Goal: Task Accomplishment & Management: Manage account settings

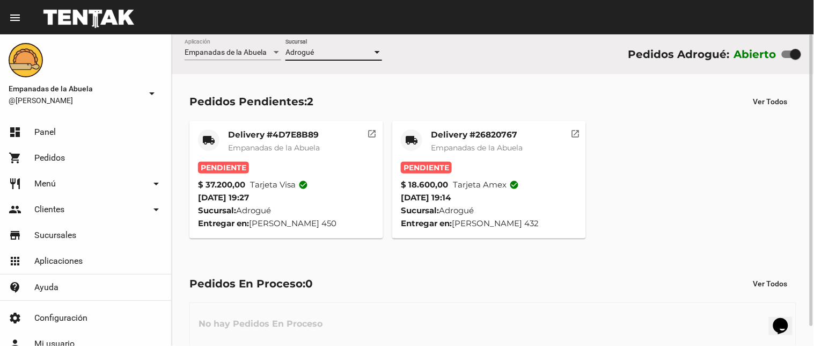
click at [464, 127] on mat-card "local_shipping Delivery #26820767 Empanadas de la Abuela Pendiente $ 18.600,00 …" at bounding box center [489, 180] width 194 height 118
click at [463, 135] on mat-card-title "Delivery #26820767" at bounding box center [477, 134] width 92 height 11
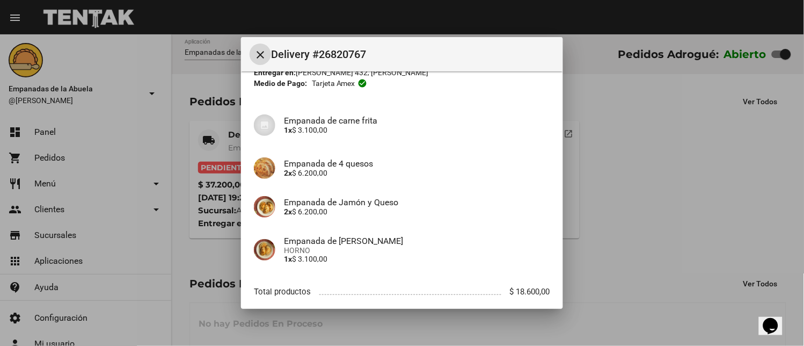
scroll to position [121, 0]
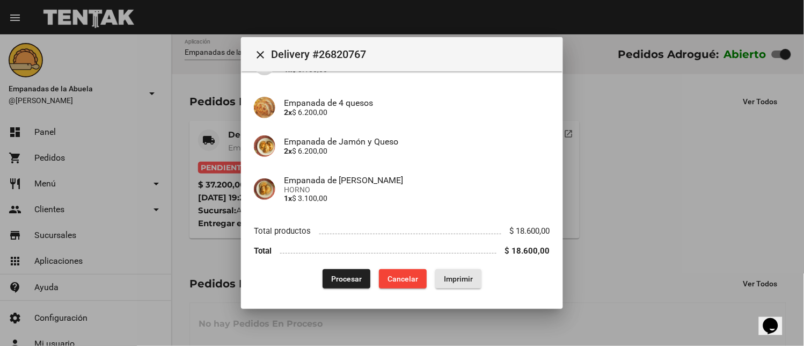
click at [464, 281] on span "Imprimir" at bounding box center [458, 278] width 29 height 9
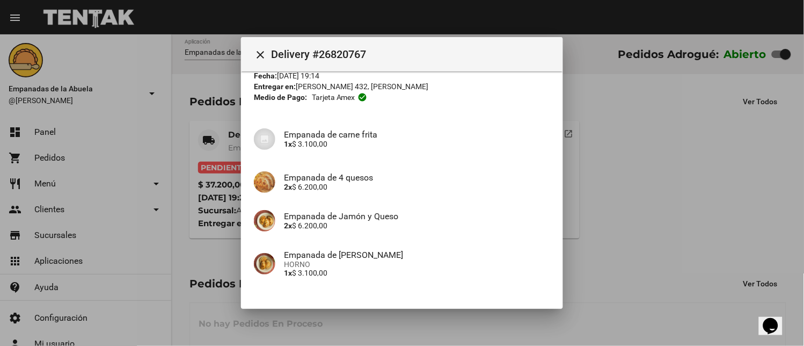
scroll to position [121, 0]
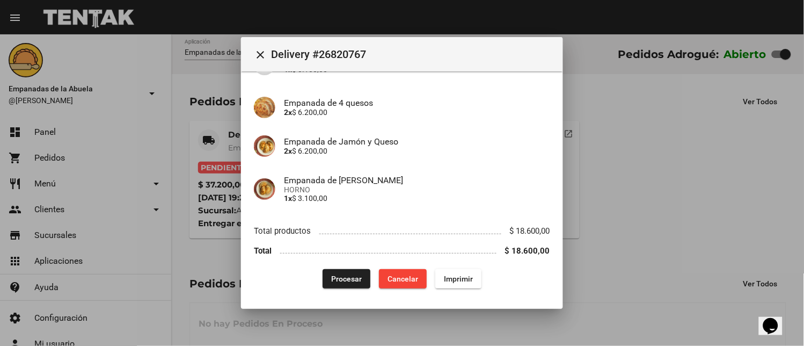
click at [326, 272] on button "Procesar" at bounding box center [347, 278] width 48 height 19
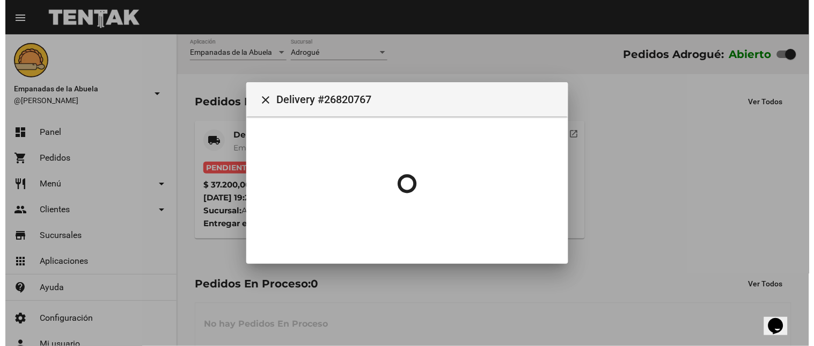
scroll to position [0, 0]
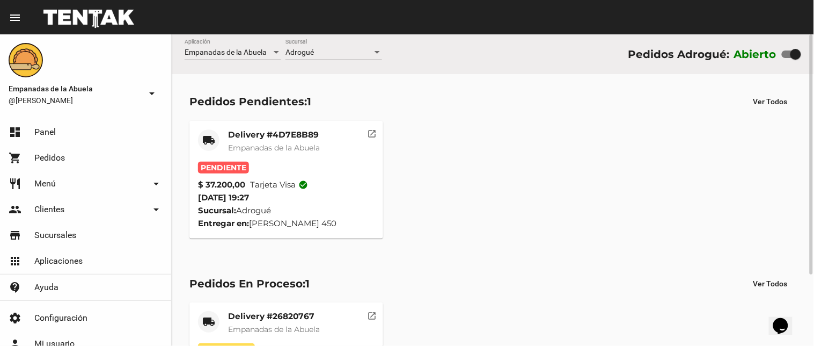
click at [260, 162] on div "Pendiente" at bounding box center [286, 168] width 177 height 12
click at [275, 147] on span "Empanadas de la Abuela" at bounding box center [274, 148] width 92 height 10
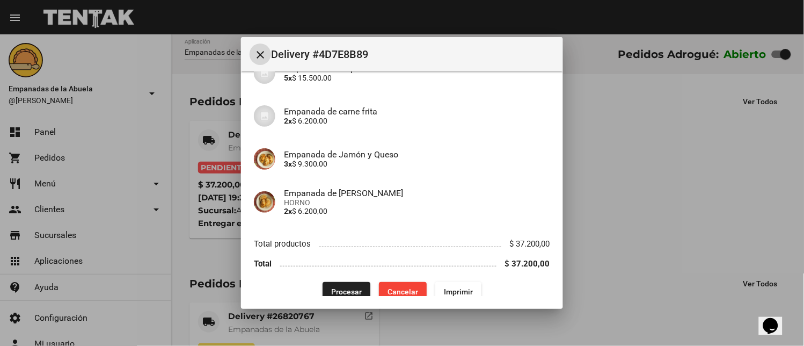
scroll to position [121, 0]
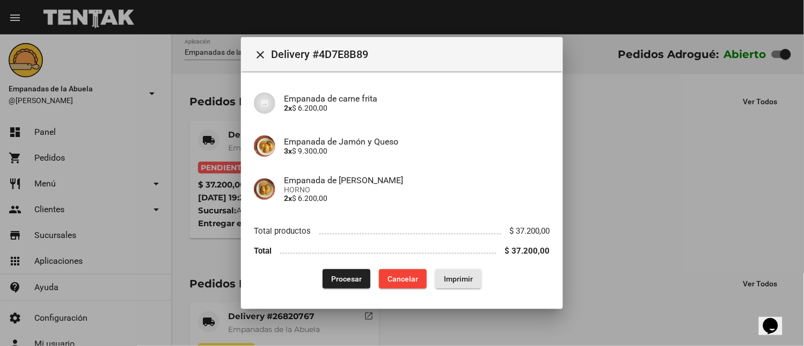
click at [451, 280] on span "Imprimir" at bounding box center [458, 278] width 29 height 9
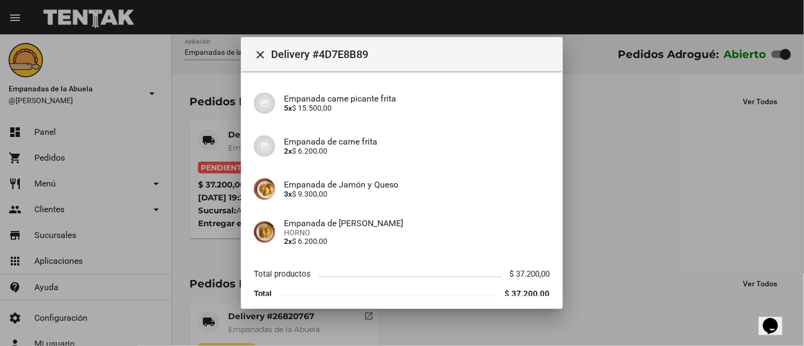
scroll to position [121, 0]
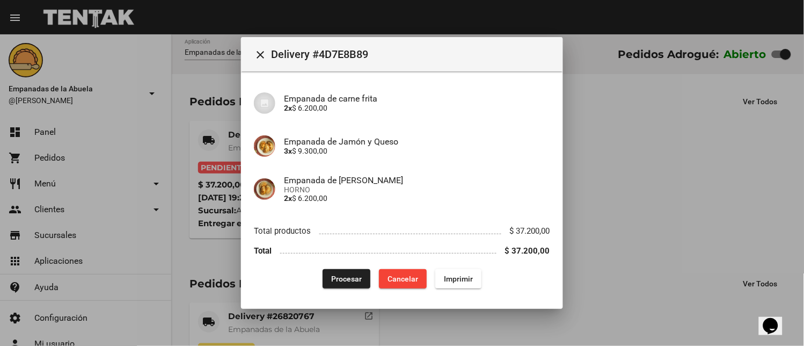
click at [341, 288] on mat-dialog-content "App: Empanadas de la Abuela Sucursal: Adrogué Cuenta: [PERSON_NAME] ( [PHONE_NU…" at bounding box center [402, 183] width 322 height 225
click at [341, 275] on span "Procesar" at bounding box center [346, 278] width 31 height 9
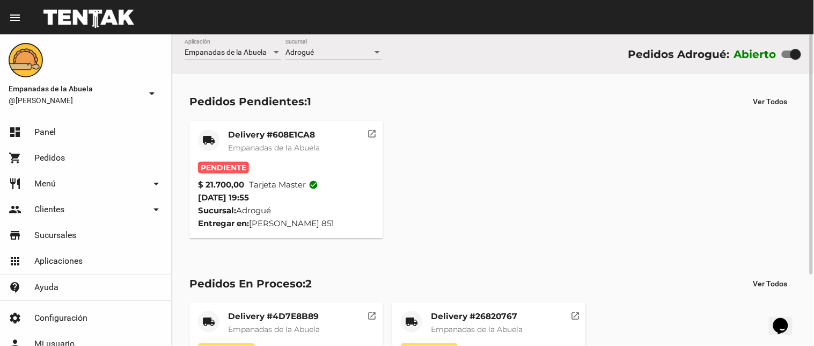
click at [274, 137] on mat-card-title "Delivery #608E1CA8" at bounding box center [274, 134] width 92 height 11
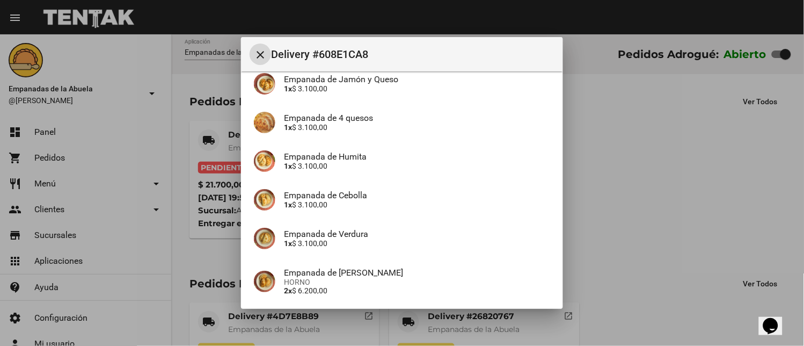
scroll to position [190, 0]
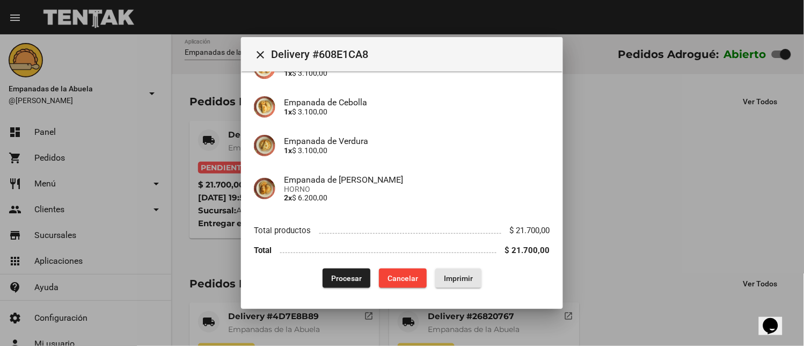
click at [459, 274] on span "Imprimir" at bounding box center [458, 278] width 29 height 9
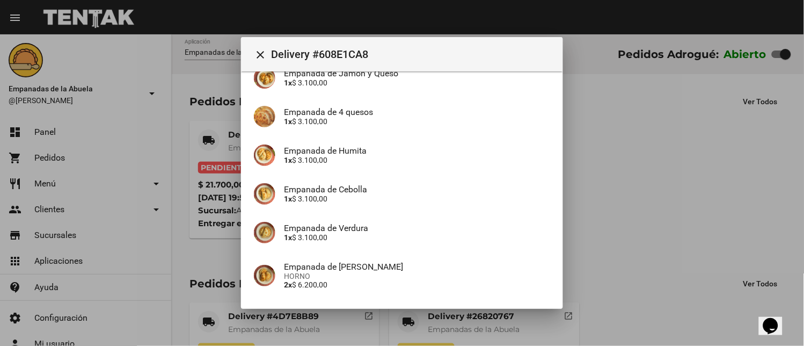
scroll to position [190, 0]
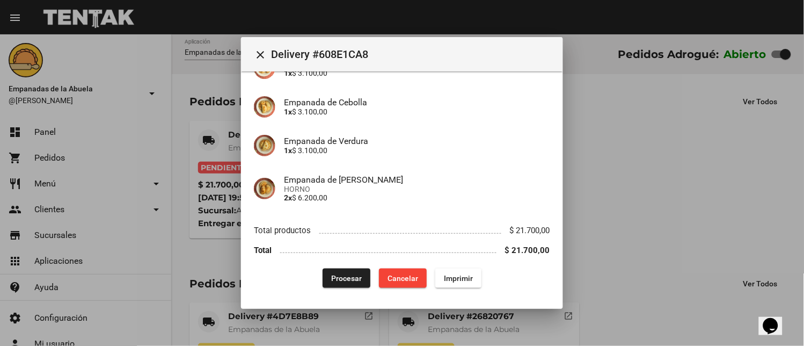
click at [335, 275] on span "Procesar" at bounding box center [346, 278] width 31 height 9
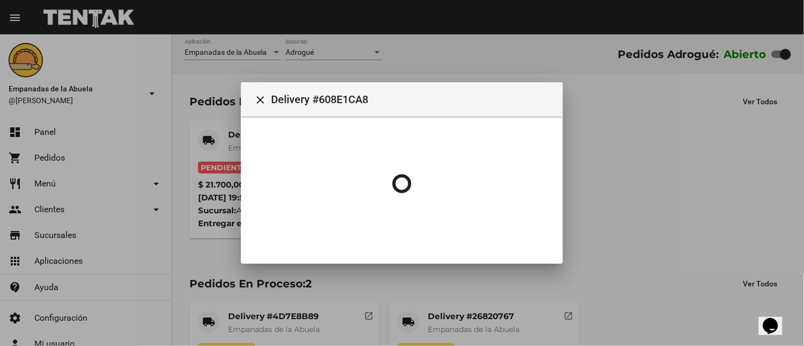
scroll to position [0, 0]
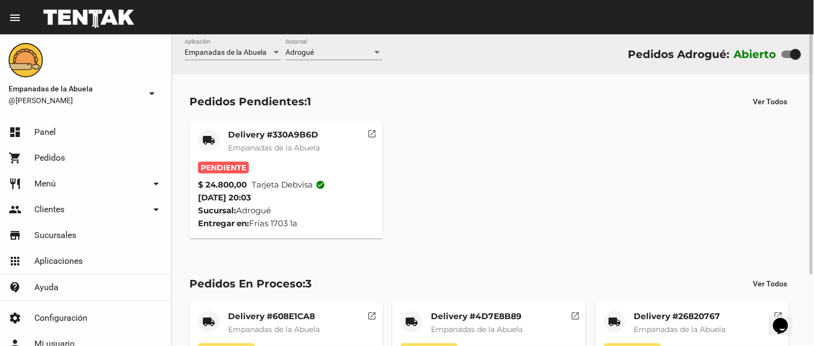
click at [267, 141] on div "Delivery #330A9B6D Empanadas de la Abuela" at bounding box center [274, 145] width 92 height 32
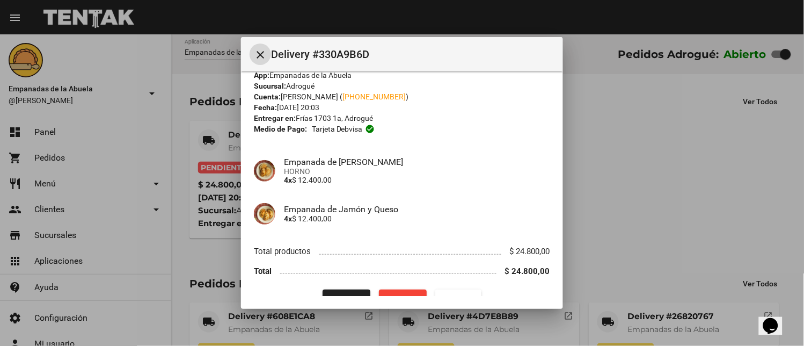
scroll to position [35, 0]
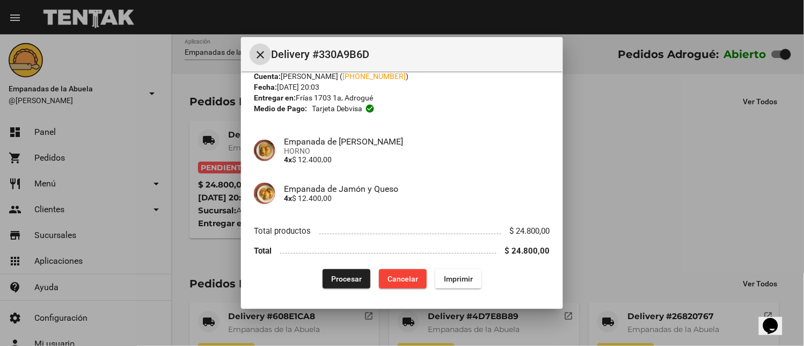
drag, startPoint x: 456, startPoint y: 290, endPoint x: 453, endPoint y: 282, distance: 9.2
click at [456, 290] on mat-dialog-content "App: Empanadas de la Abuela Sucursal: Adrogué Cuenta: [PERSON_NAME] ( [PHONE_NU…" at bounding box center [402, 183] width 322 height 225
click at [453, 282] on span "Imprimir" at bounding box center [458, 278] width 29 height 9
click at [365, 270] on div "App: Empanadas de la Abuela Sucursal: Adrogué Cuenta: [PERSON_NAME] ( [PHONE_NU…" at bounding box center [402, 168] width 296 height 239
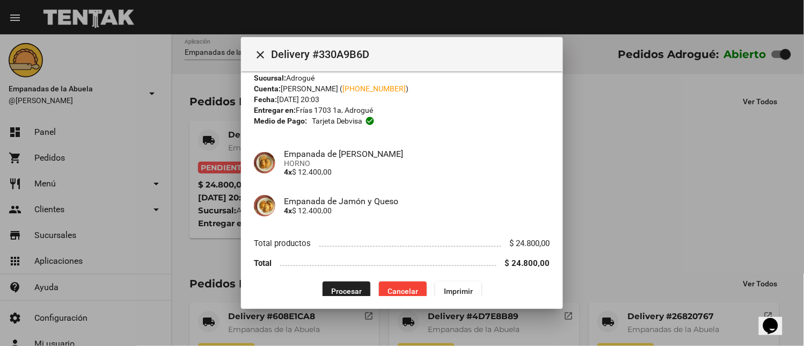
scroll to position [35, 0]
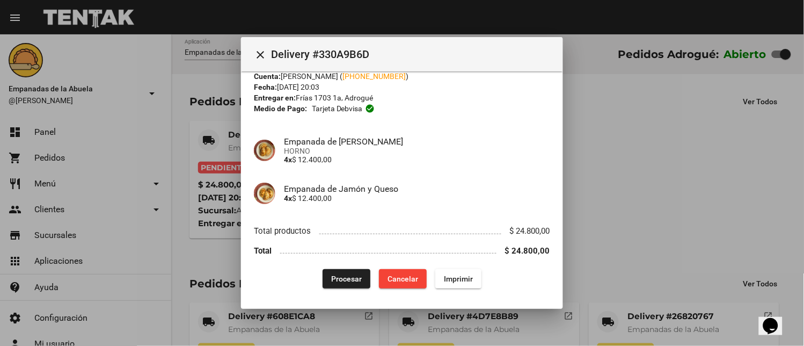
click at [335, 275] on span "Procesar" at bounding box center [346, 278] width 31 height 9
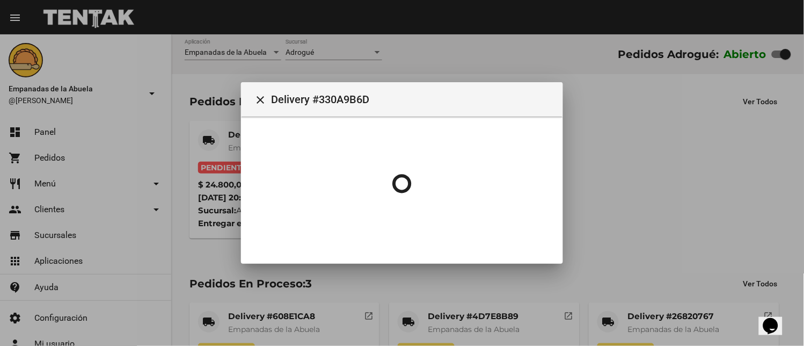
scroll to position [0, 0]
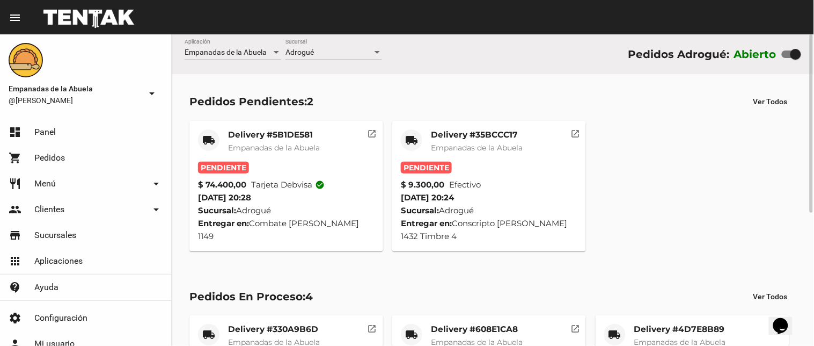
click at [444, 143] on span "Empanadas de la Abuela" at bounding box center [477, 148] width 92 height 10
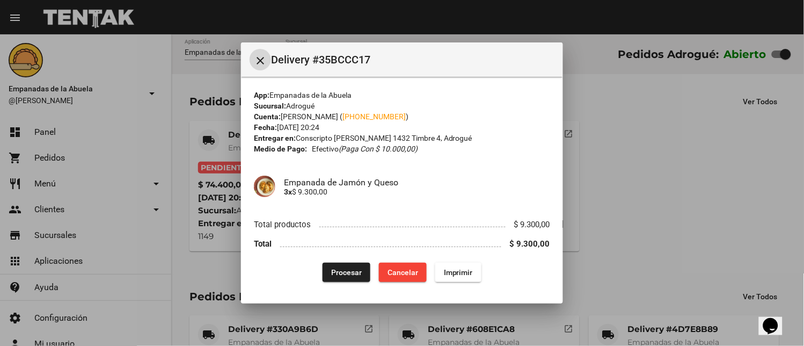
click at [442, 266] on button "Imprimir" at bounding box center [458, 271] width 46 height 19
click at [346, 268] on span "Procesar" at bounding box center [346, 272] width 31 height 9
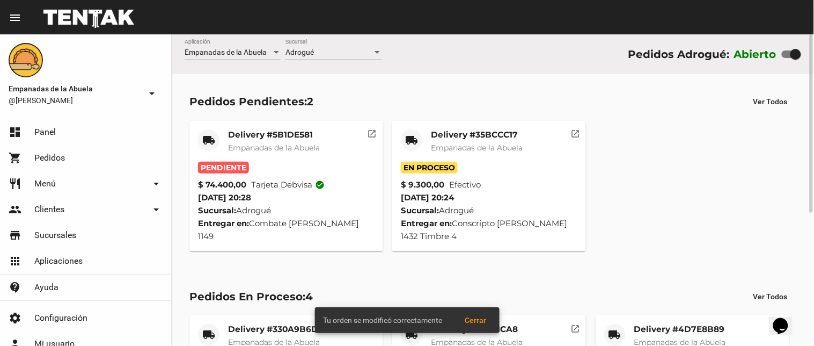
click at [251, 157] on div "Delivery #5B1DE581 Empanadas de la Abuela" at bounding box center [274, 145] width 92 height 32
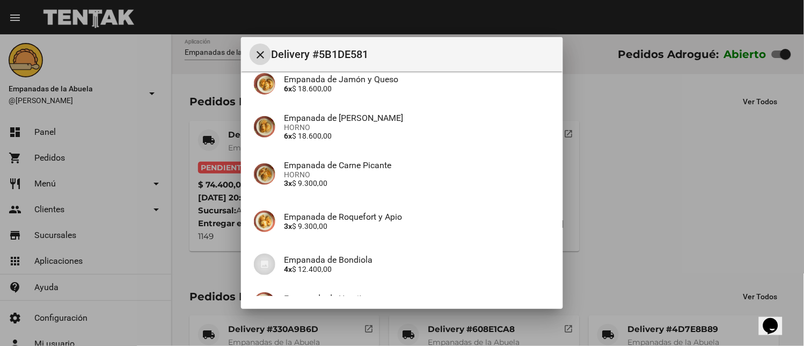
scroll to position [207, 0]
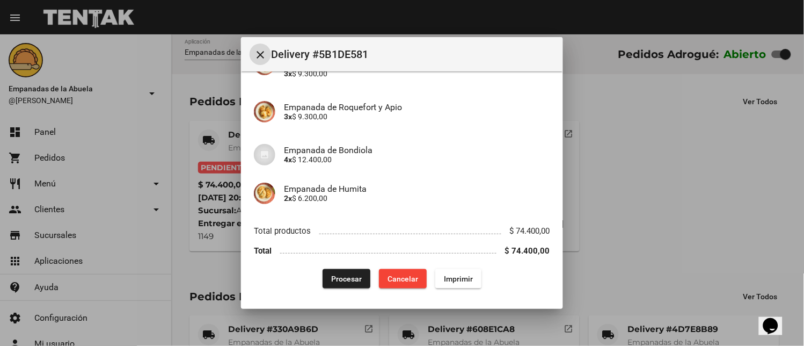
click at [449, 272] on button "Imprimir" at bounding box center [458, 278] width 46 height 19
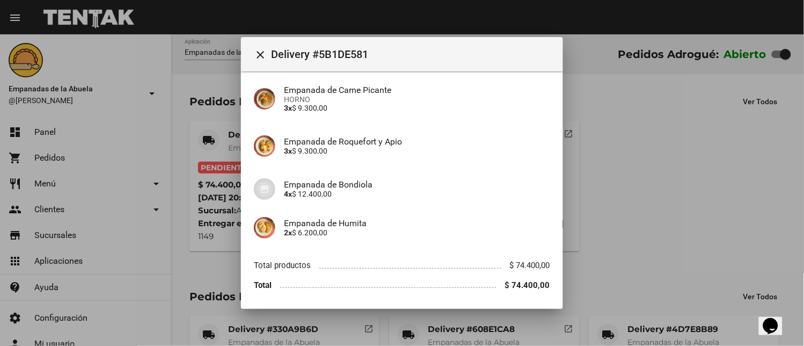
scroll to position [207, 0]
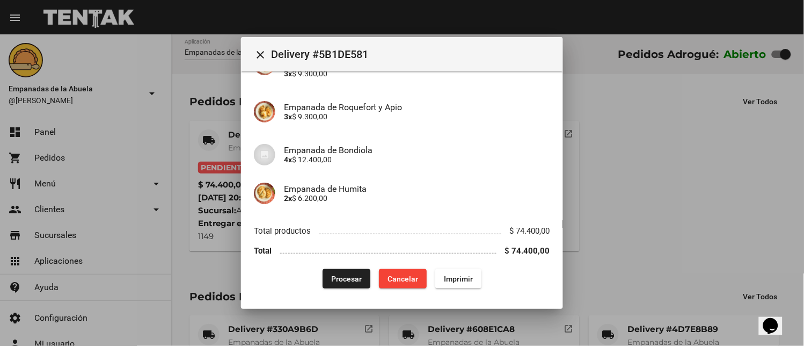
click at [342, 278] on span "Procesar" at bounding box center [346, 278] width 31 height 9
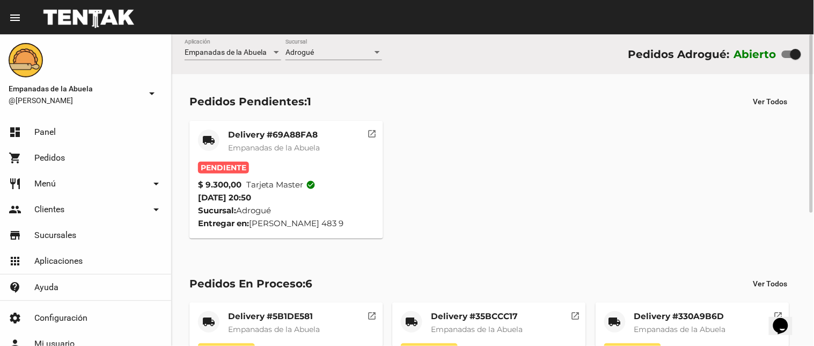
click at [306, 130] on mat-card-title "Delivery #69A88FA8" at bounding box center [274, 134] width 92 height 11
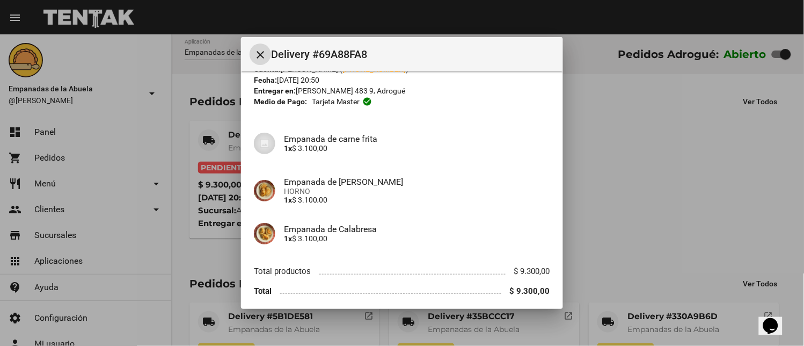
scroll to position [83, 0]
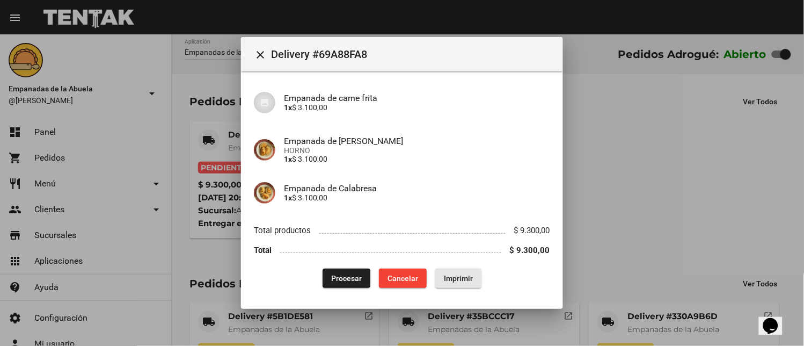
click at [448, 276] on span "Imprimir" at bounding box center [458, 278] width 29 height 9
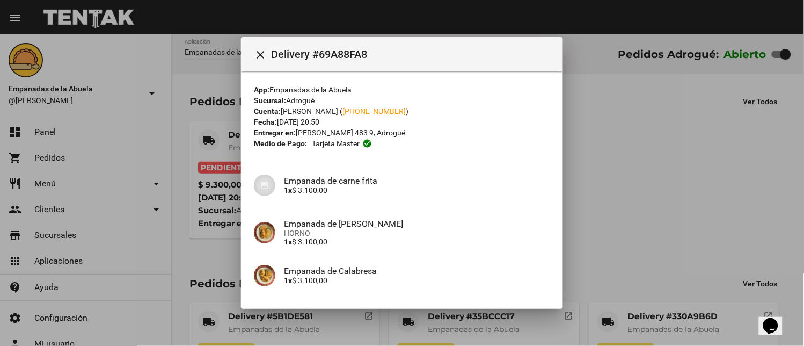
scroll to position [83, 0]
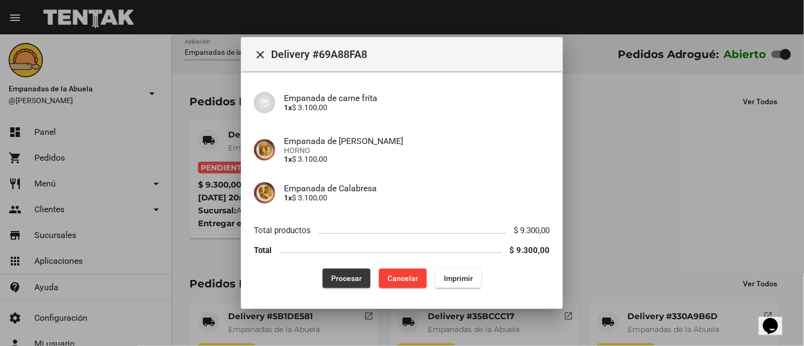
click at [350, 276] on span "Procesar" at bounding box center [346, 278] width 31 height 9
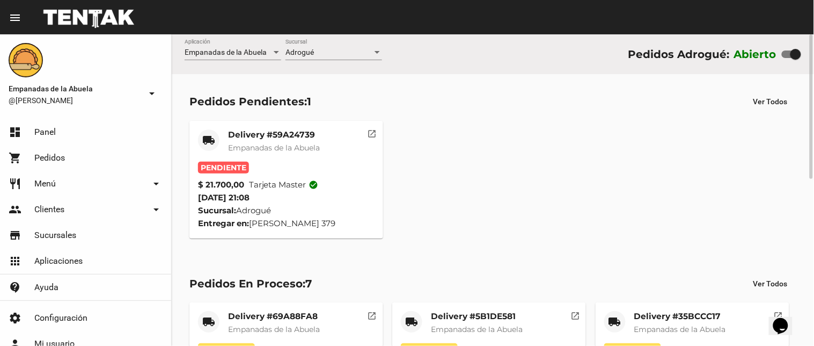
click at [254, 136] on mat-card-title "Delivery #59A24739" at bounding box center [274, 134] width 92 height 11
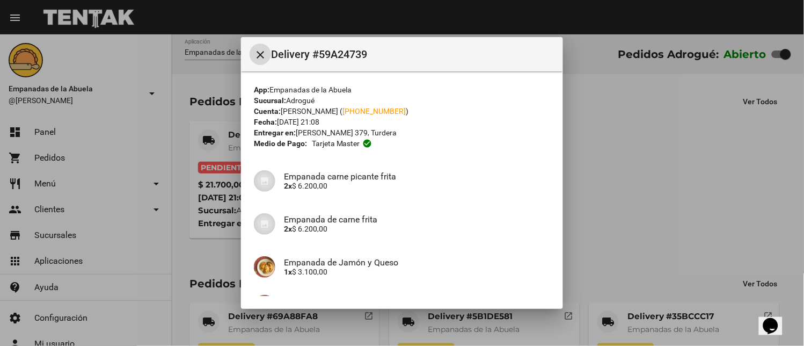
scroll to position [159, 0]
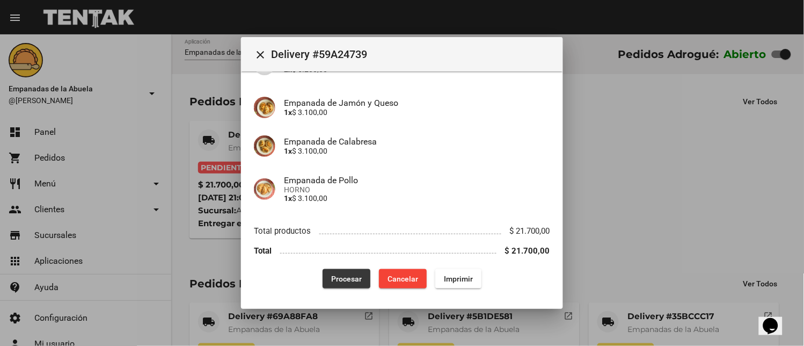
click at [339, 281] on span "Procesar" at bounding box center [346, 278] width 31 height 9
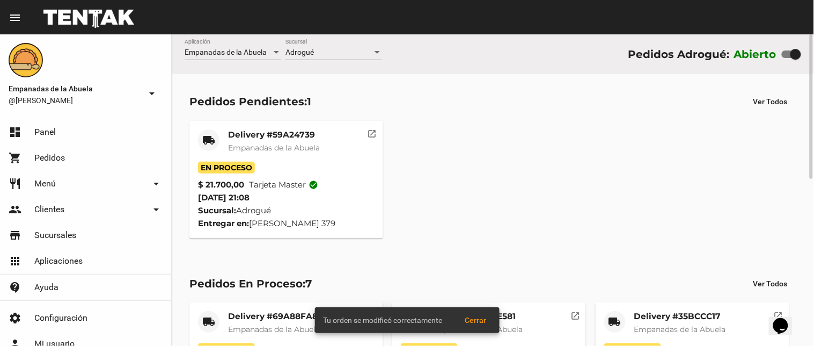
drag, startPoint x: 245, startPoint y: 127, endPoint x: 283, endPoint y: 151, distance: 44.4
click at [245, 128] on mat-card "local_shipping Delivery #59A24739 Empanadas de la Abuela En Proceso $ 21.700,00…" at bounding box center [286, 180] width 194 height 118
click at [281, 143] on span "Empanadas de la Abuela" at bounding box center [274, 148] width 92 height 10
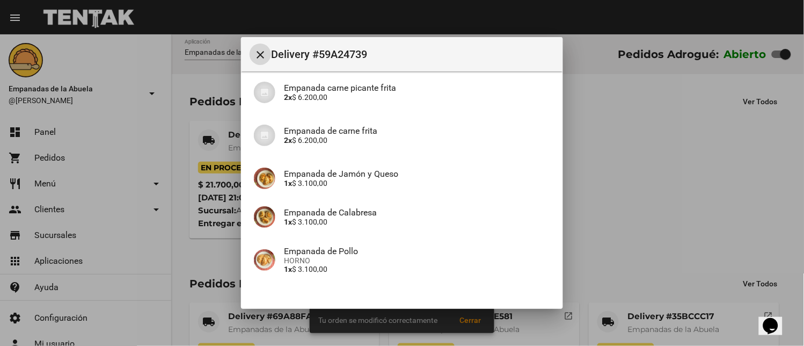
scroll to position [159, 0]
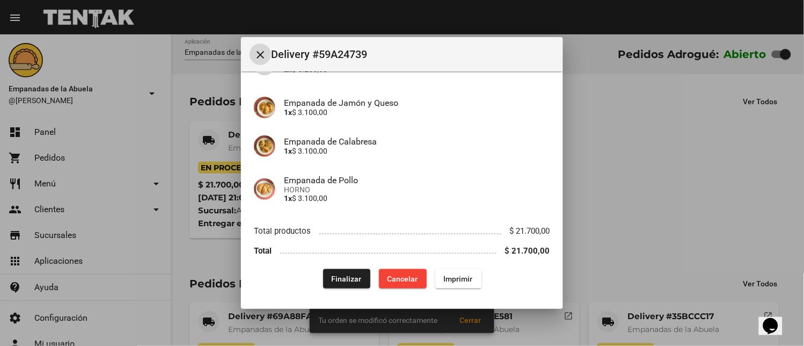
click at [459, 285] on button "Imprimir" at bounding box center [458, 278] width 46 height 19
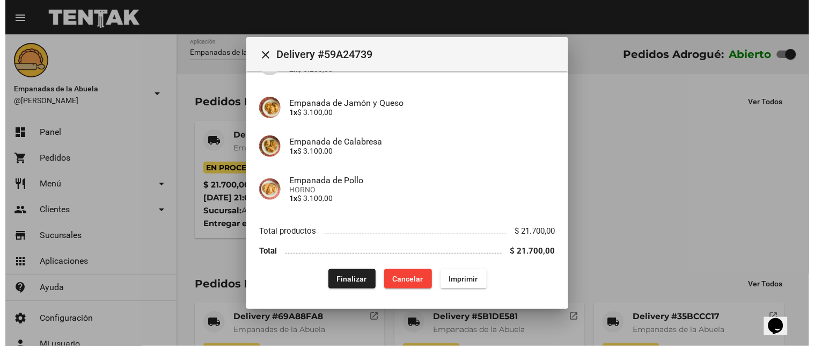
scroll to position [69, 0]
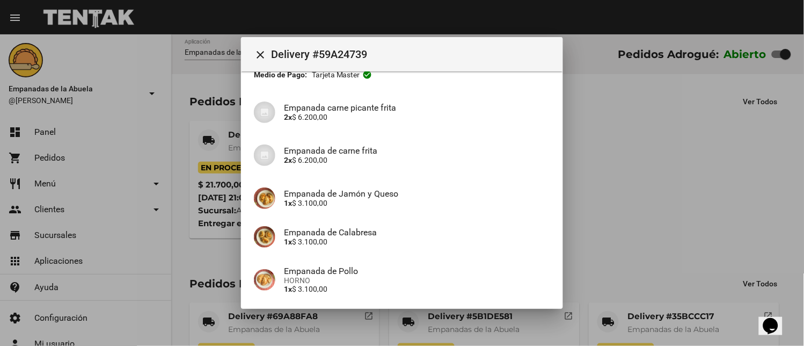
click at [255, 49] on mat-icon "close" at bounding box center [260, 54] width 13 height 13
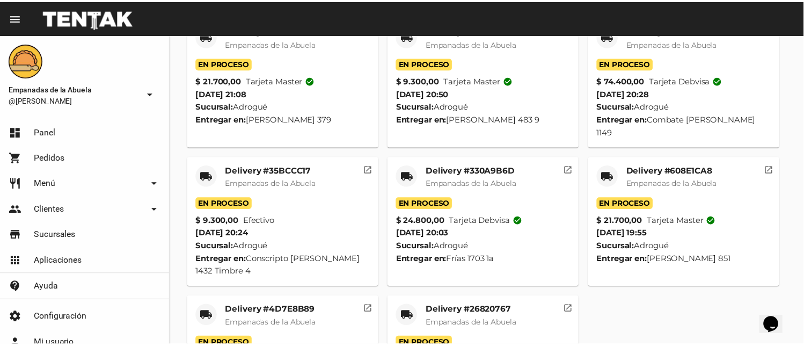
scroll to position [0, 0]
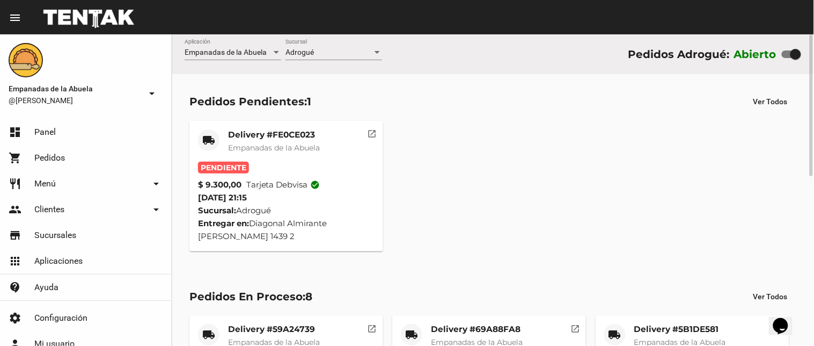
click at [308, 138] on mat-card-title "Delivery #FE0CE023" at bounding box center [274, 134] width 92 height 11
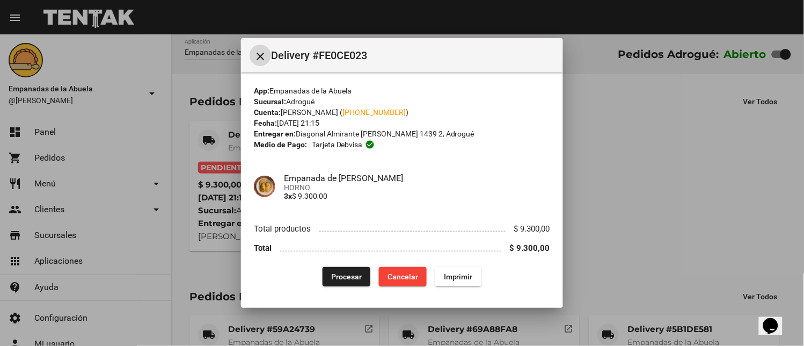
click at [455, 275] on span "Imprimir" at bounding box center [458, 276] width 29 height 9
click at [349, 270] on button "Procesar" at bounding box center [347, 276] width 48 height 19
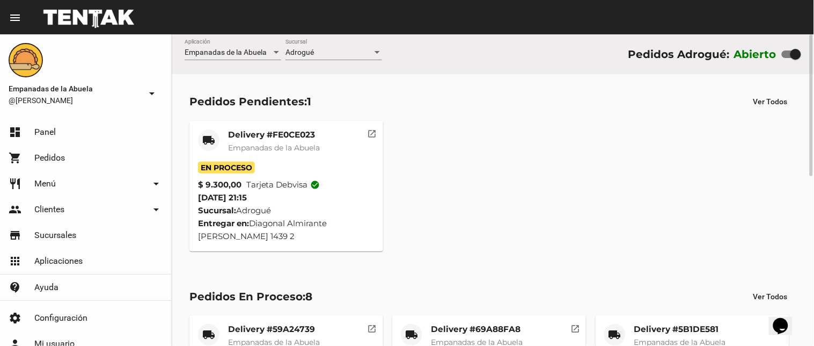
click at [263, 143] on span "Empanadas de la Abuela" at bounding box center [274, 148] width 92 height 10
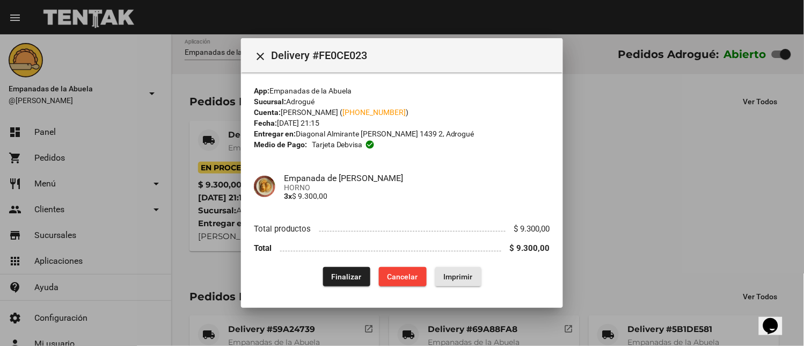
click at [457, 272] on span "Imprimir" at bounding box center [458, 276] width 29 height 9
click at [259, 51] on mat-icon "close" at bounding box center [260, 56] width 13 height 13
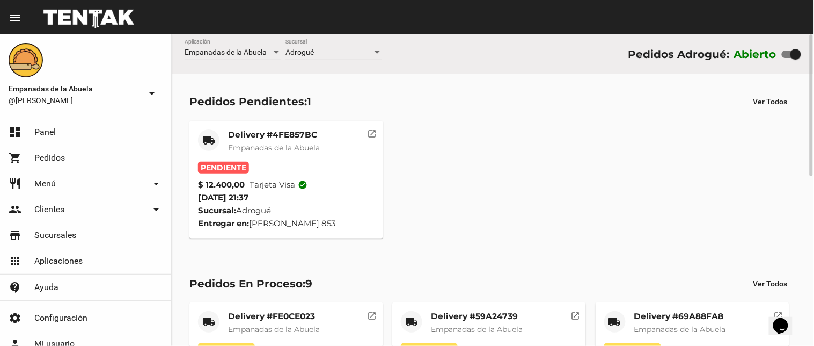
click at [301, 144] on span "Empanadas de la Abuela" at bounding box center [274, 148] width 92 height 10
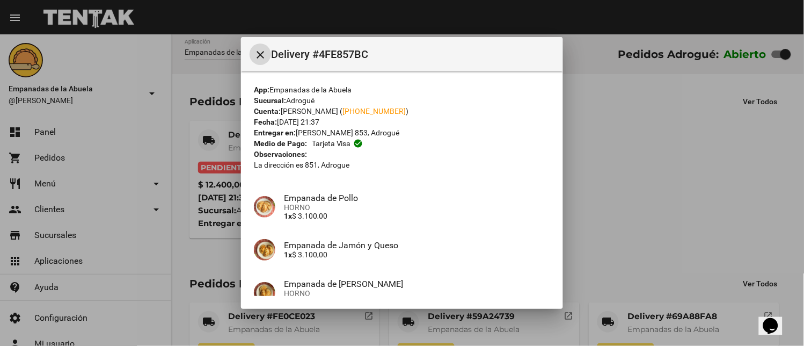
scroll to position [151, 0]
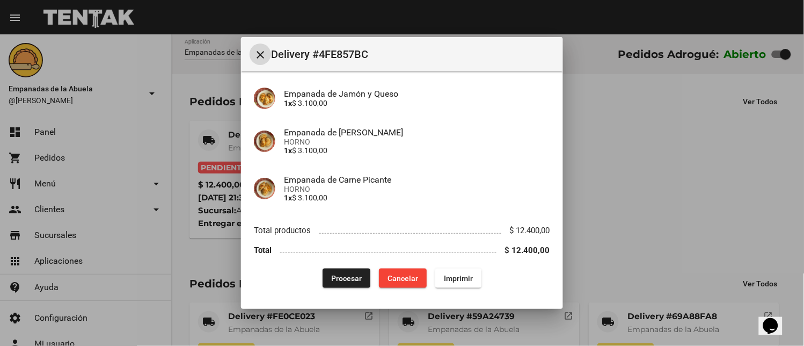
click at [452, 274] on span "Imprimir" at bounding box center [458, 278] width 29 height 9
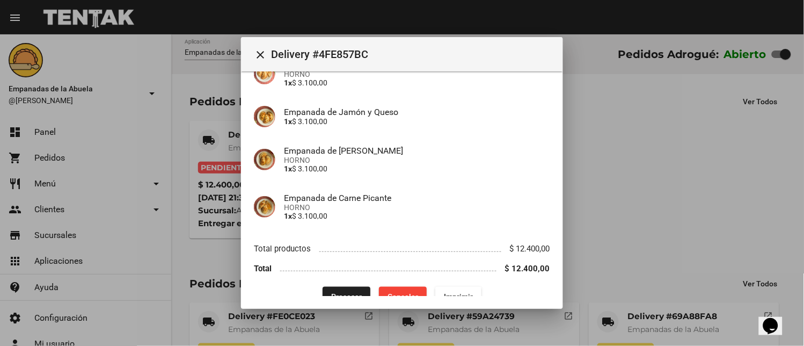
scroll to position [151, 0]
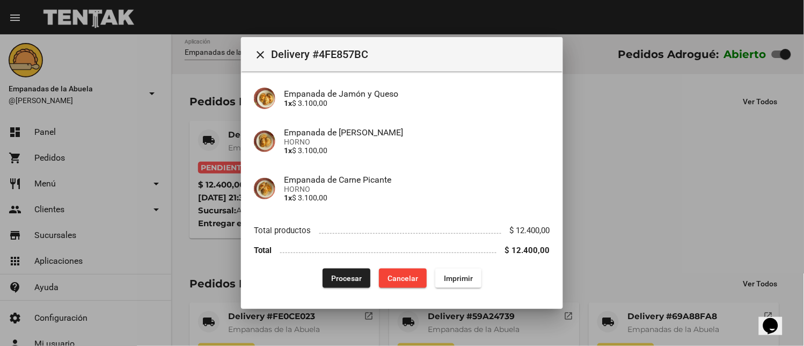
click at [325, 281] on button "Procesar" at bounding box center [347, 277] width 48 height 19
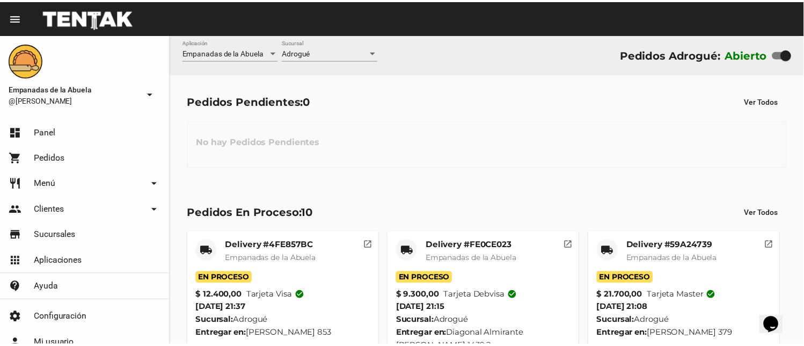
scroll to position [427, 0]
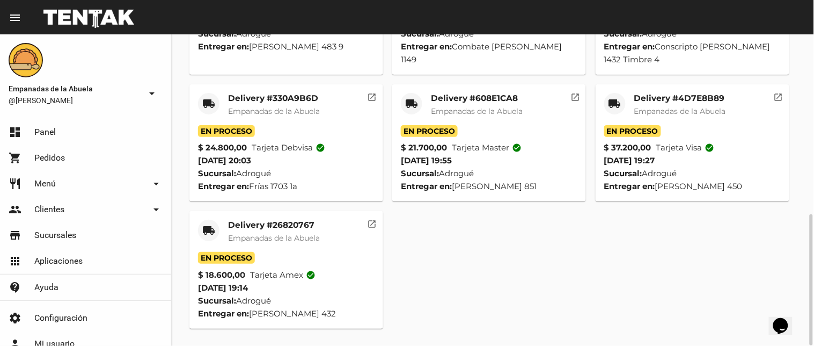
click at [274, 223] on mat-card-title "Delivery #26820767" at bounding box center [274, 224] width 92 height 11
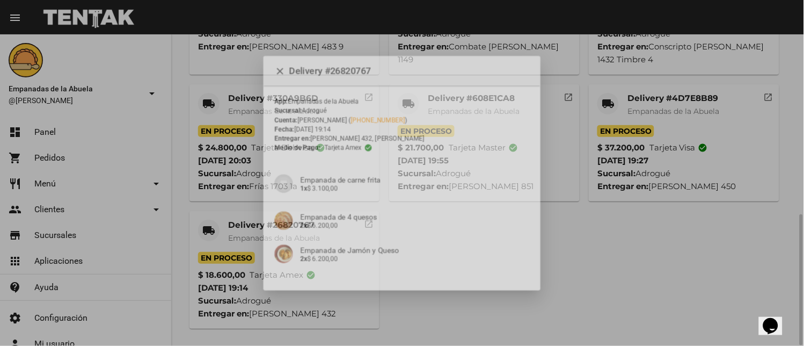
scroll to position [121, 0]
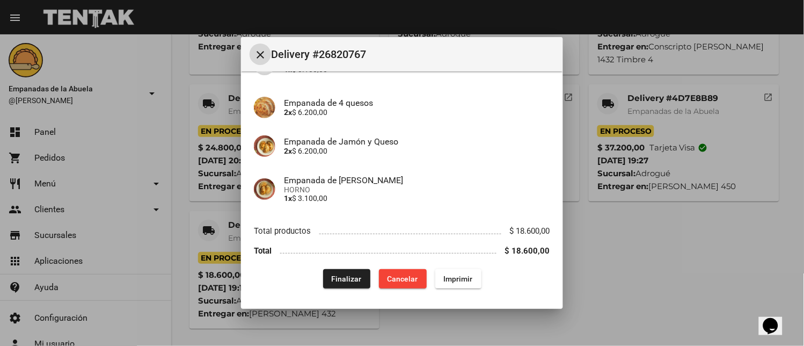
click at [313, 281] on div "Finalizar Cancelar Imprimir" at bounding box center [402, 278] width 296 height 19
click at [339, 274] on span "Finalizar" at bounding box center [347, 278] width 30 height 9
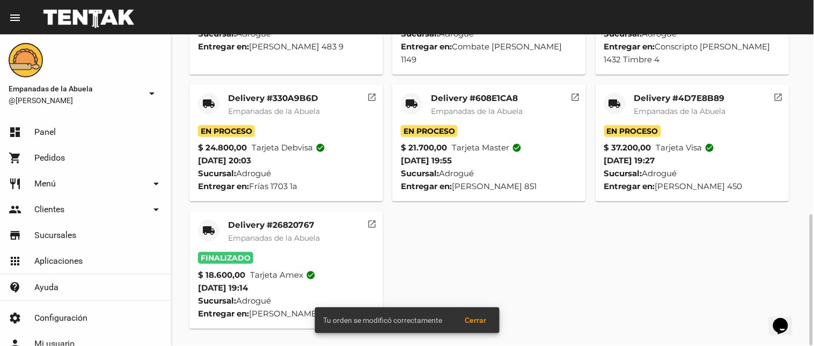
click at [664, 101] on mat-card-title "Delivery #4D7E8B89" at bounding box center [680, 98] width 92 height 11
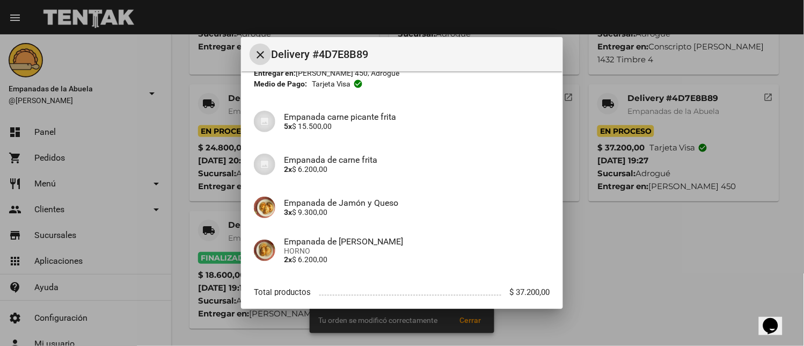
scroll to position [121, 0]
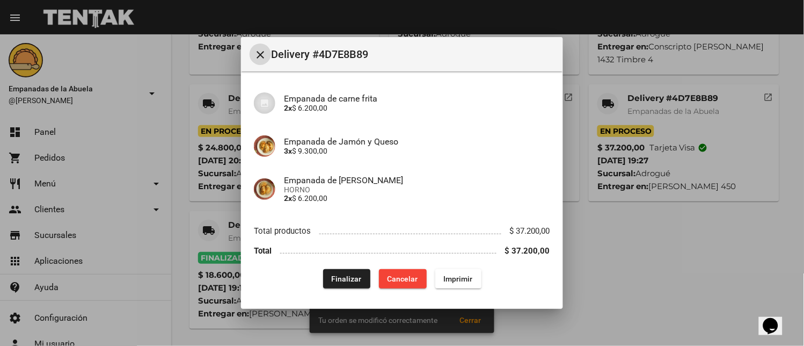
click at [323, 287] on button "Finalizar" at bounding box center [346, 278] width 47 height 19
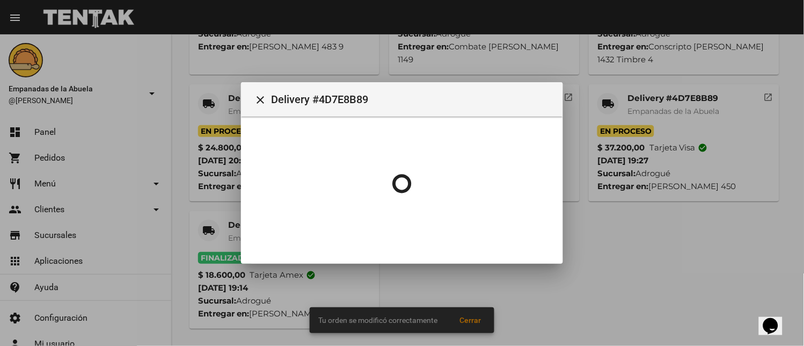
click at [331, 274] on div at bounding box center [402, 173] width 804 height 346
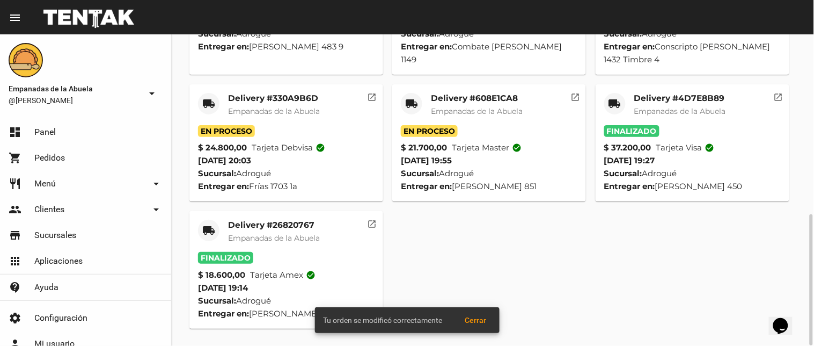
click at [462, 102] on mat-card-title "Delivery #608E1CA8" at bounding box center [477, 98] width 92 height 11
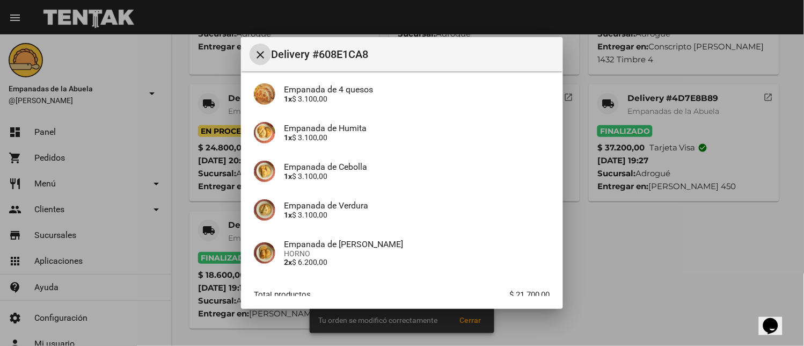
scroll to position [190, 0]
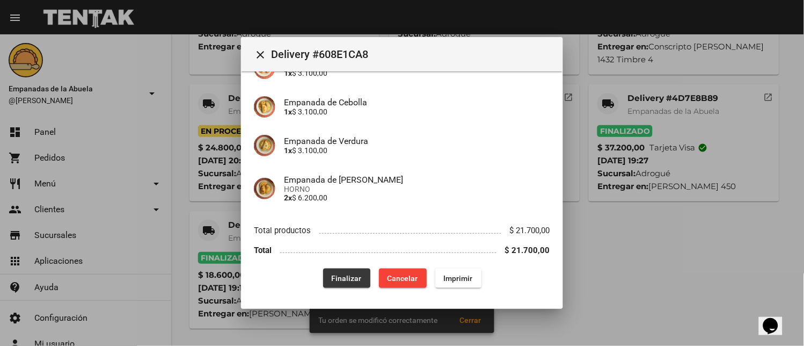
click at [334, 270] on button "Finalizar" at bounding box center [346, 277] width 47 height 19
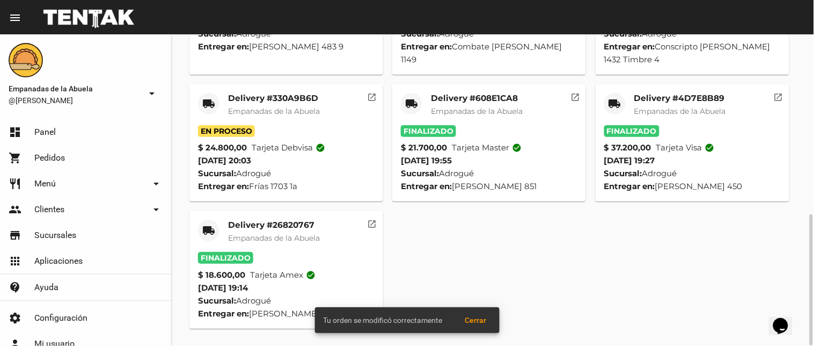
click at [253, 99] on mat-card-title "Delivery #330A9B6D" at bounding box center [274, 98] width 92 height 11
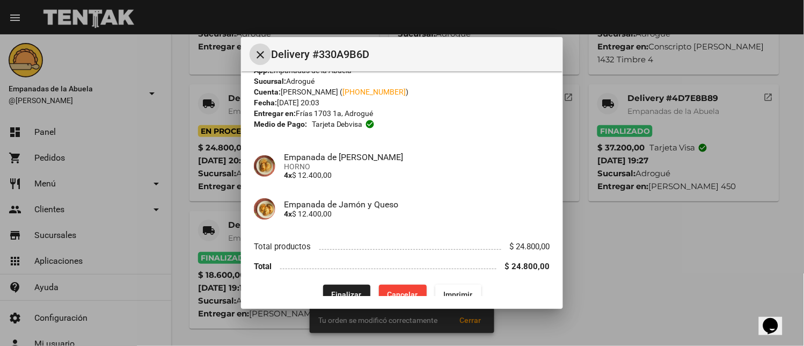
scroll to position [35, 0]
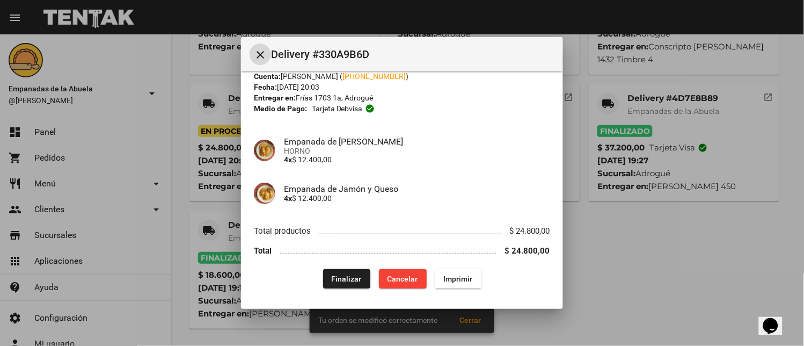
click at [340, 274] on span "Finalizar" at bounding box center [347, 278] width 30 height 9
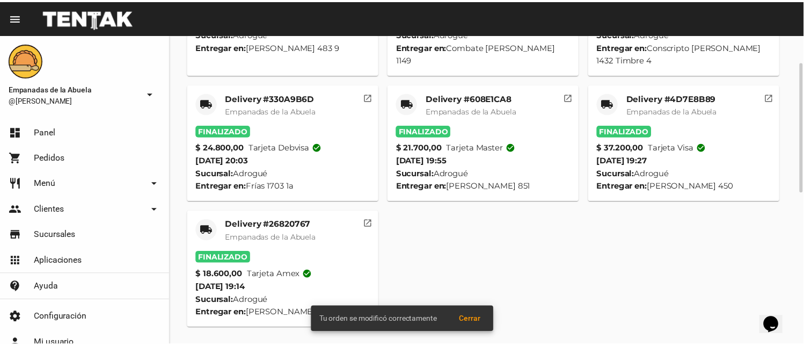
scroll to position [320, 0]
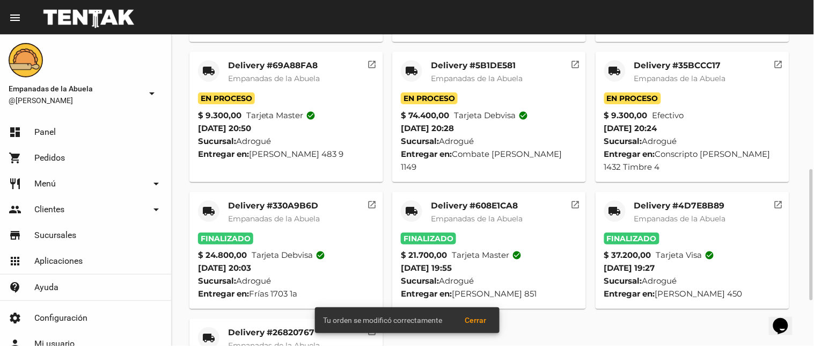
click at [669, 77] on span "Empanadas de la Abuela" at bounding box center [680, 79] width 92 height 10
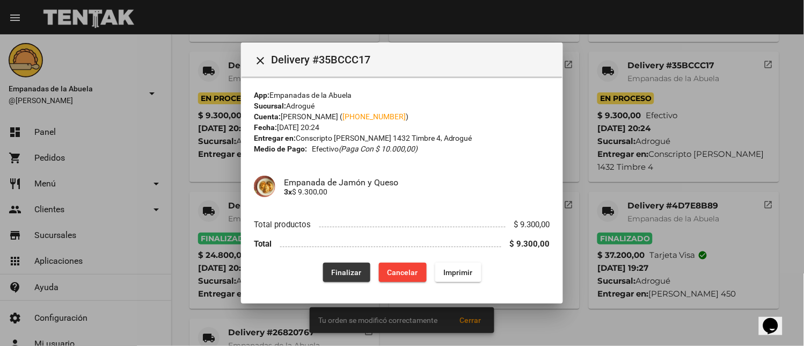
click at [350, 268] on span "Finalizar" at bounding box center [347, 272] width 30 height 9
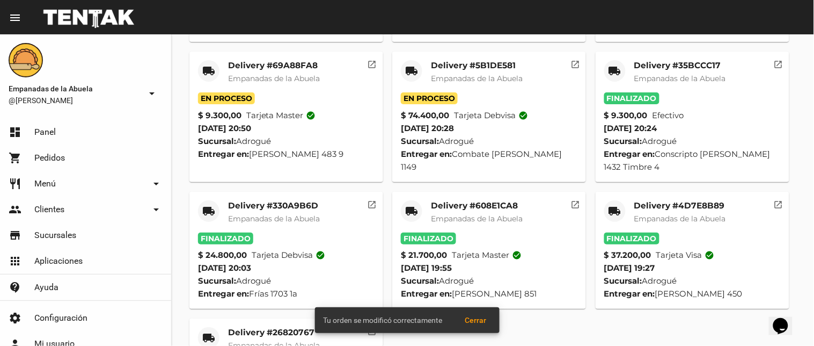
click at [444, 63] on mat-card-title "Delivery #5B1DE581" at bounding box center [477, 65] width 92 height 11
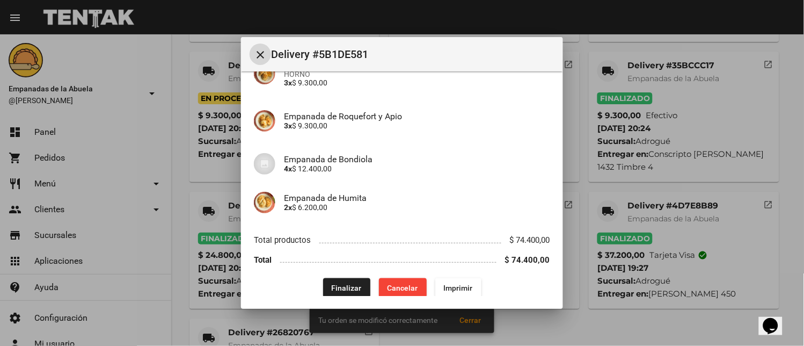
scroll to position [207, 0]
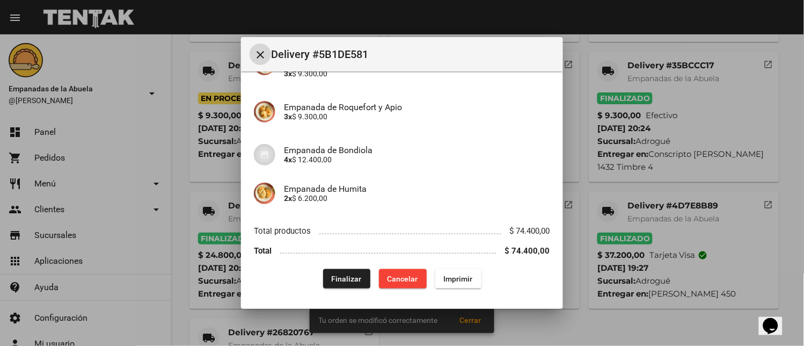
click at [342, 271] on button "Finalizar" at bounding box center [346, 278] width 47 height 19
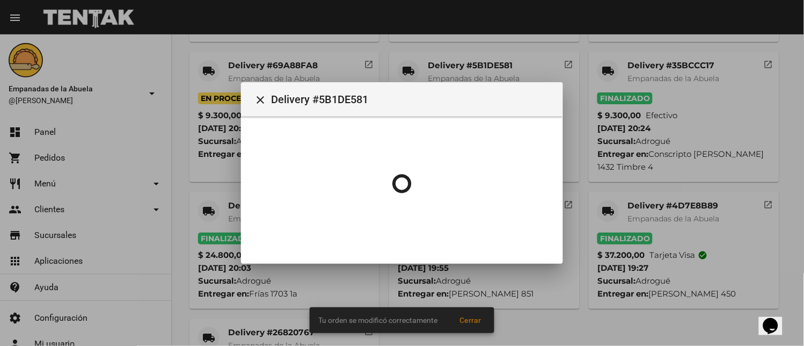
scroll to position [0, 0]
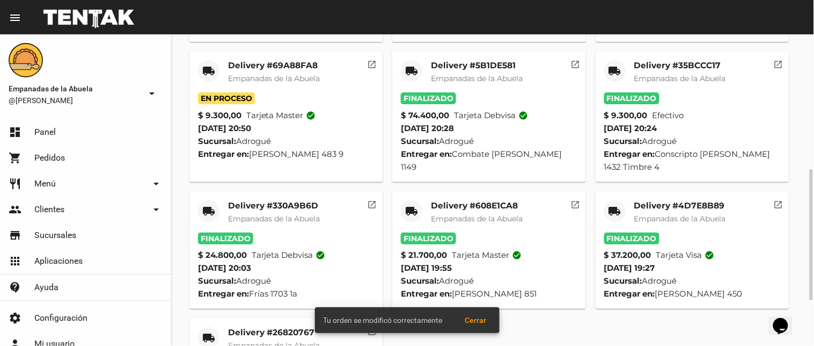
click at [272, 65] on mat-card-title "Delivery #69A88FA8" at bounding box center [274, 65] width 92 height 11
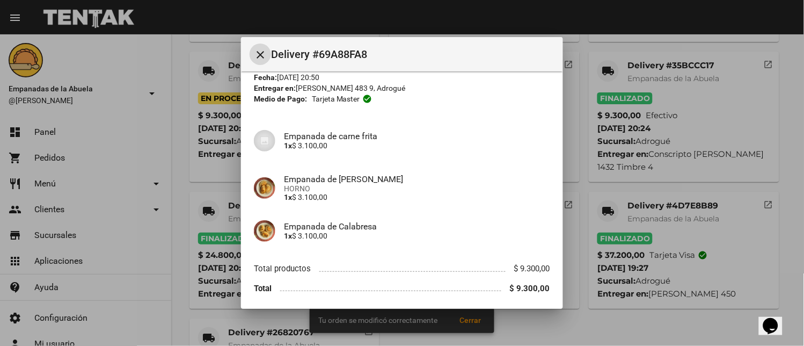
scroll to position [83, 0]
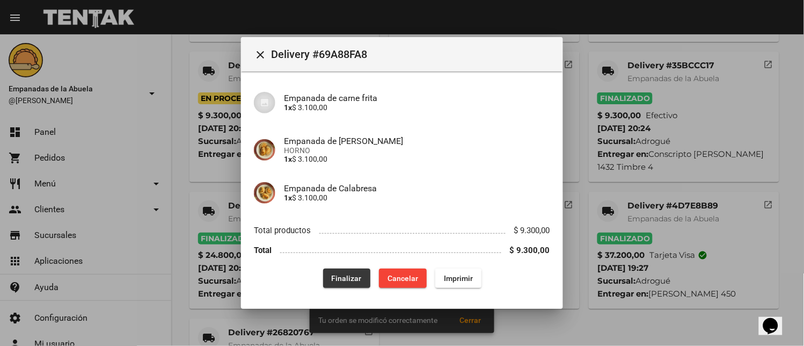
drag, startPoint x: 355, startPoint y: 280, endPoint x: 354, endPoint y: 270, distance: 10.3
click at [353, 280] on button "Finalizar" at bounding box center [346, 277] width 47 height 19
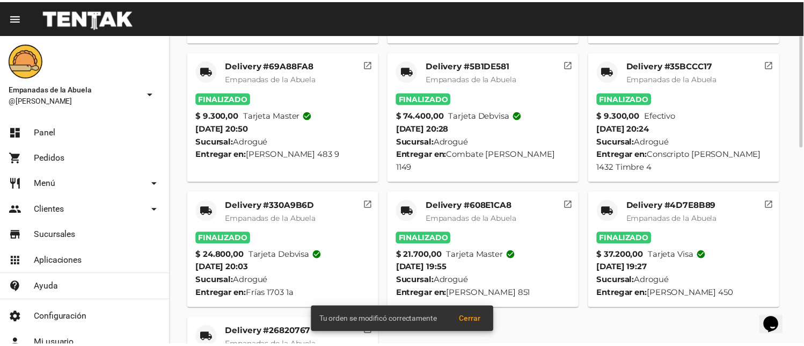
scroll to position [105, 0]
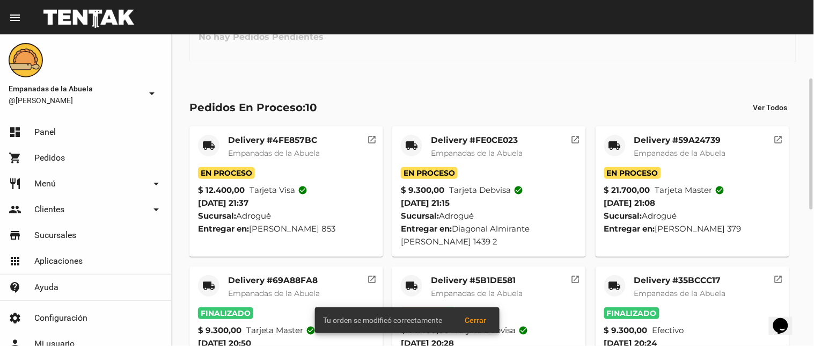
click at [692, 137] on mat-card-title "Delivery #59A24739" at bounding box center [680, 140] width 92 height 11
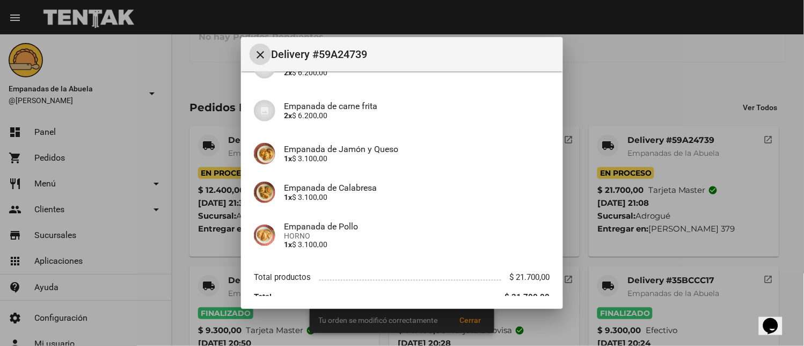
scroll to position [159, 0]
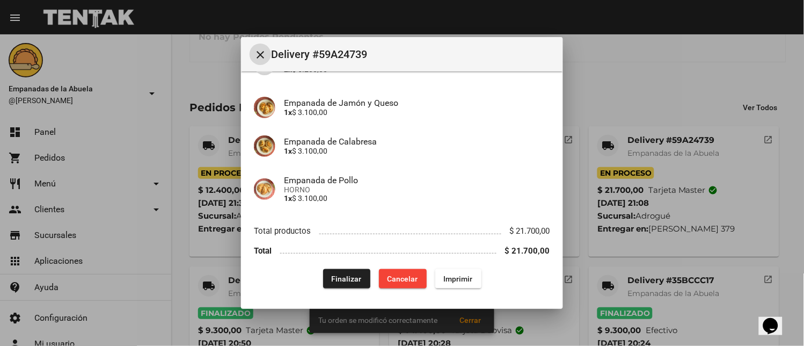
click at [348, 274] on span "Finalizar" at bounding box center [347, 278] width 30 height 9
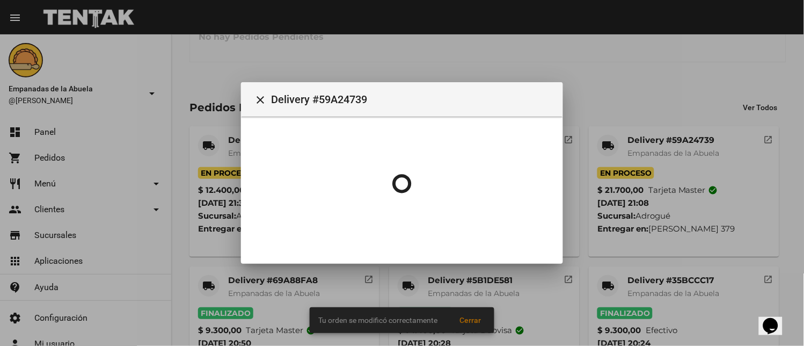
scroll to position [0, 0]
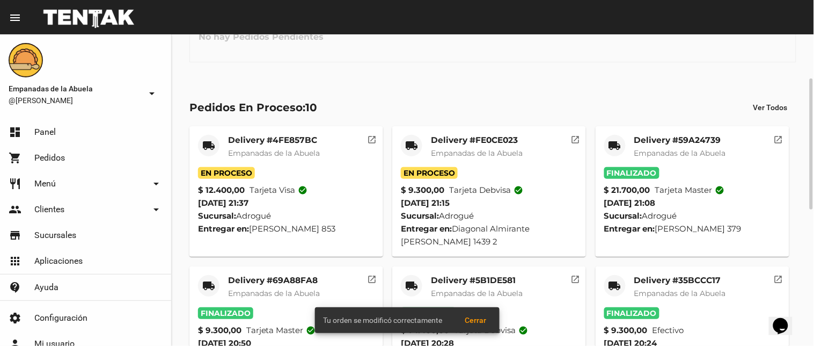
click at [469, 146] on div "Delivery #FE0CE023 Empanadas de la Abuela" at bounding box center [477, 151] width 92 height 32
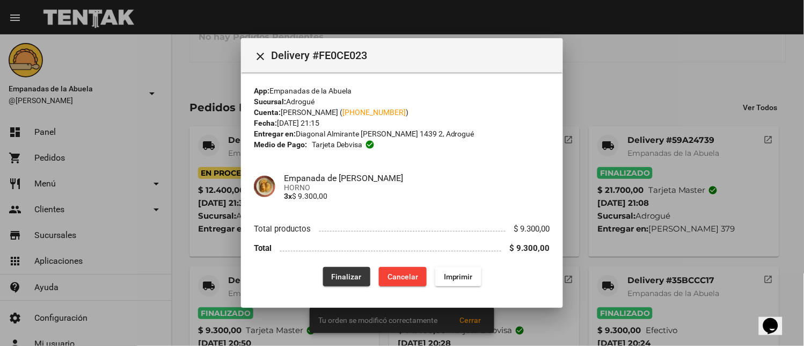
drag, startPoint x: 334, startPoint y: 270, endPoint x: 335, endPoint y: 265, distance: 5.5
click at [334, 267] on button "Finalizar" at bounding box center [346, 276] width 47 height 19
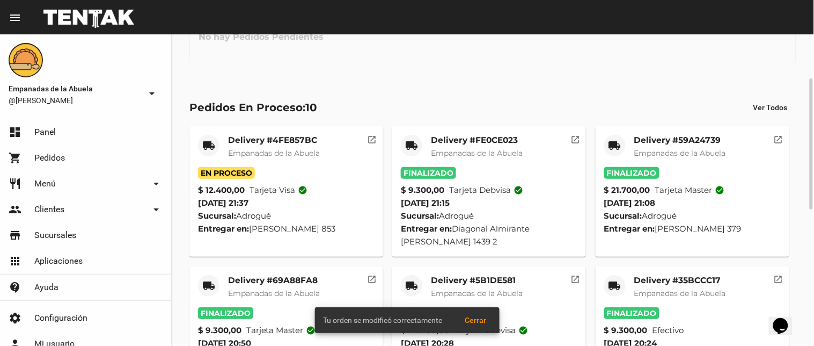
click at [240, 141] on mat-card-title "Delivery #4FE857BC" at bounding box center [274, 140] width 92 height 11
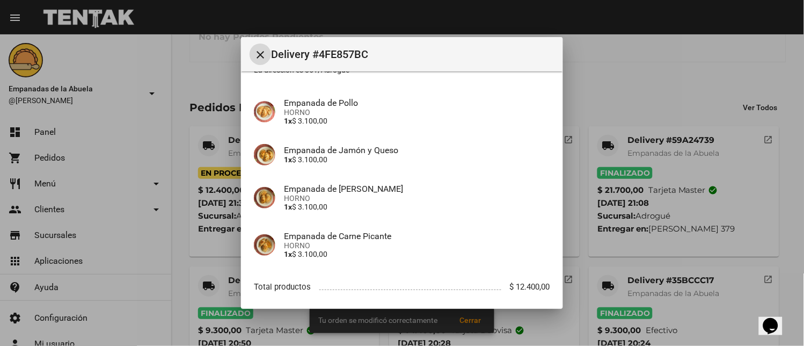
scroll to position [151, 0]
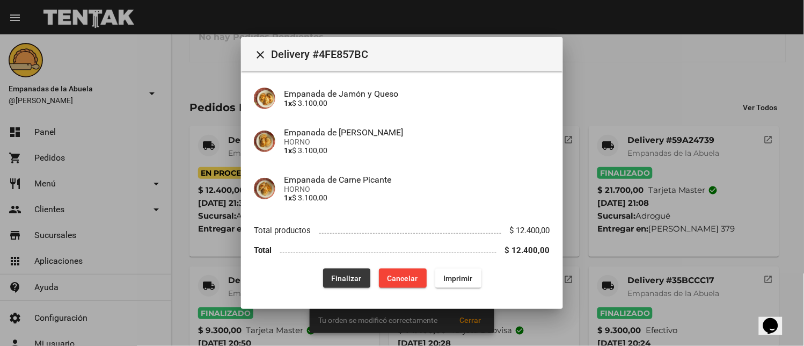
click at [342, 275] on span "Finalizar" at bounding box center [347, 278] width 30 height 9
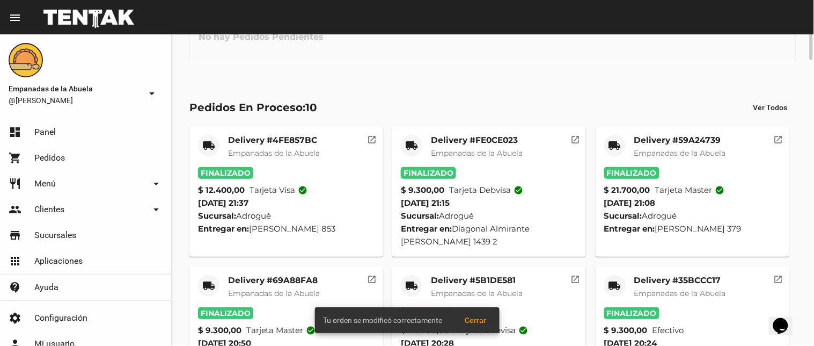
scroll to position [0, 0]
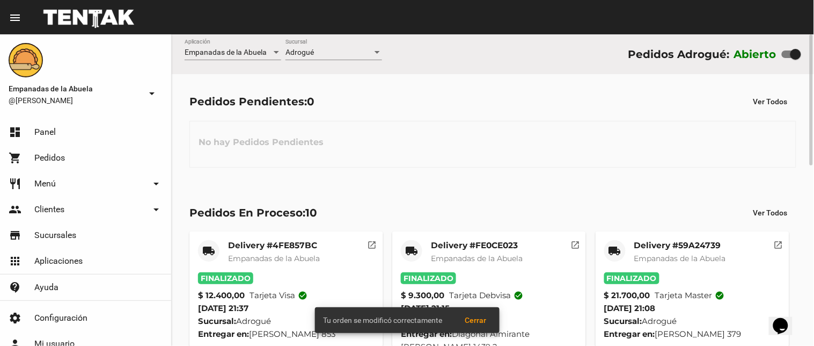
click at [365, 59] on div "Adrogué Sucursal" at bounding box center [333, 49] width 97 height 21
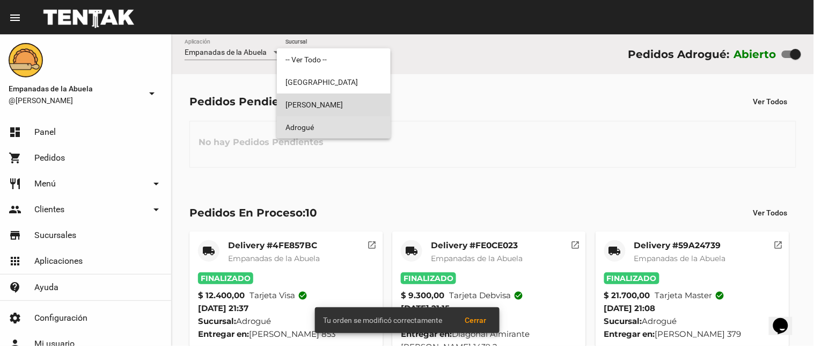
click at [345, 94] on span "[PERSON_NAME]" at bounding box center [333, 104] width 97 height 23
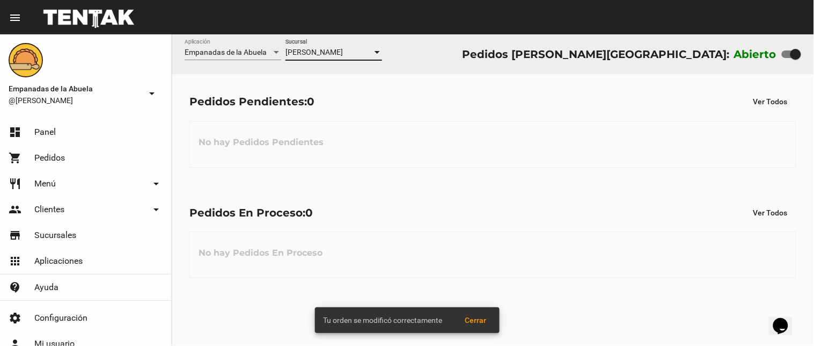
click at [335, 49] on span "[PERSON_NAME]" at bounding box center [313, 52] width 57 height 9
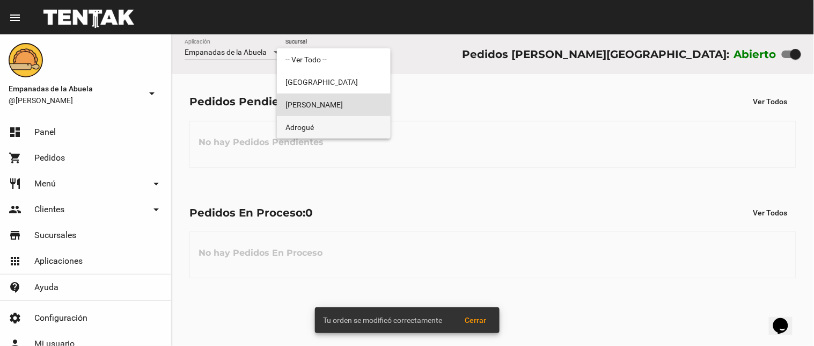
click at [337, 129] on span "Adrogué" at bounding box center [333, 127] width 97 height 23
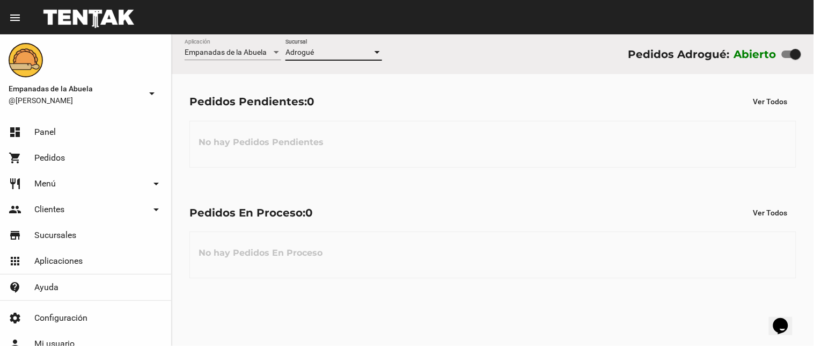
click at [368, 52] on div "Adrogué" at bounding box center [328, 52] width 87 height 9
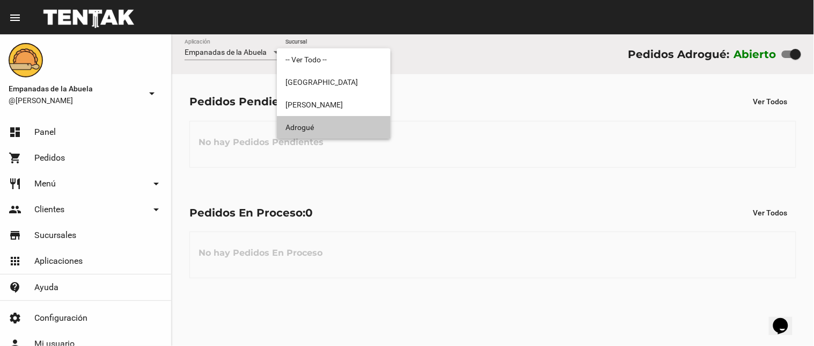
click at [353, 116] on span "Adrogué" at bounding box center [333, 127] width 97 height 23
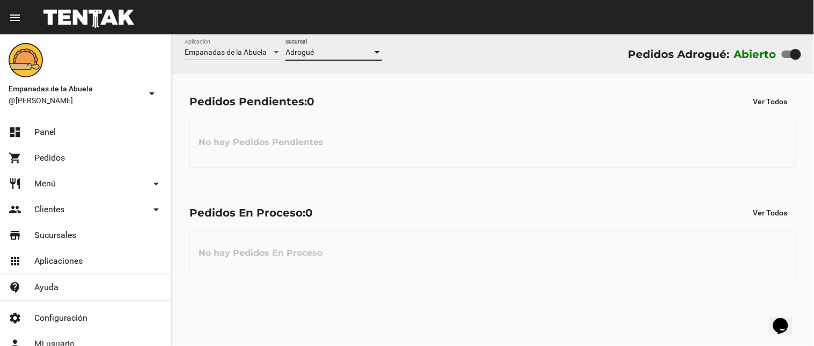
click at [317, 55] on div "Adrogué" at bounding box center [328, 52] width 87 height 9
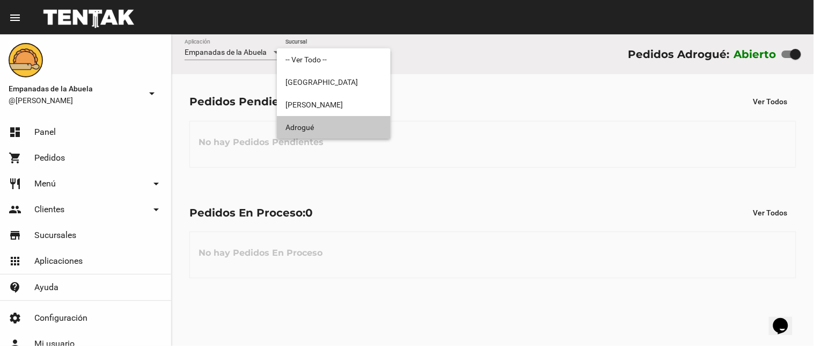
click at [326, 127] on span "Adrogué" at bounding box center [333, 127] width 97 height 23
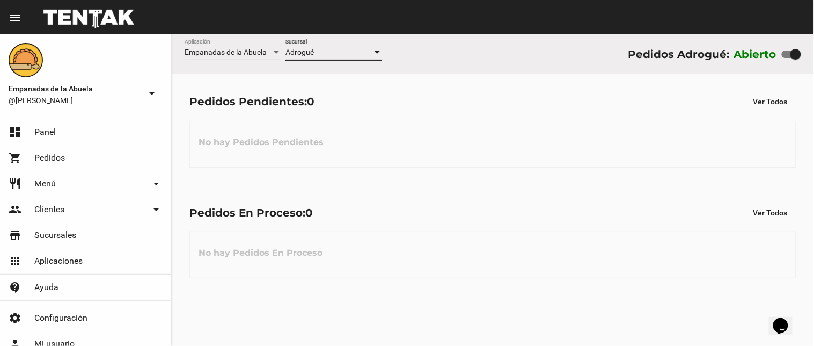
click at [342, 47] on div "Adrogué Sucursal" at bounding box center [333, 49] width 97 height 21
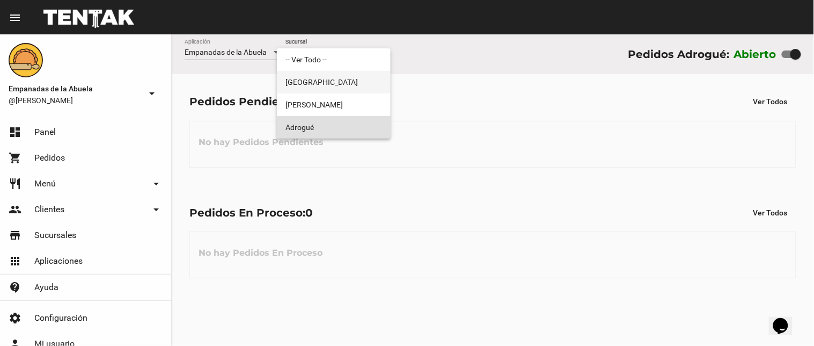
click at [346, 83] on span "[GEOGRAPHIC_DATA]" at bounding box center [333, 82] width 97 height 23
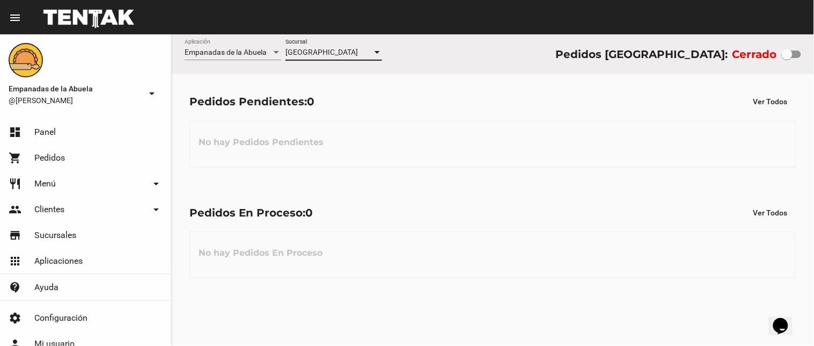
click at [343, 52] on div "[GEOGRAPHIC_DATA]" at bounding box center [328, 52] width 87 height 9
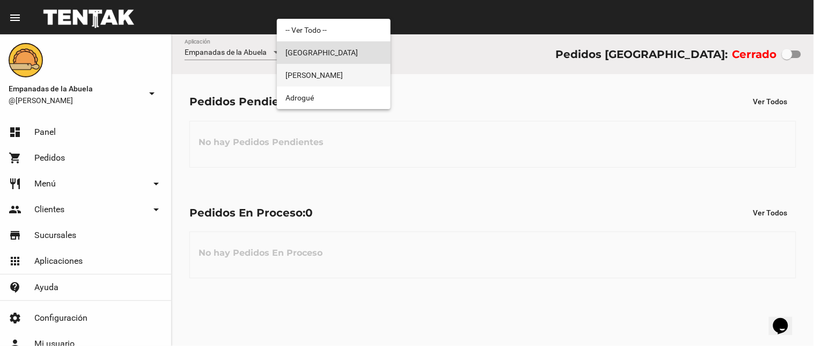
click at [348, 80] on span "[PERSON_NAME]" at bounding box center [333, 75] width 97 height 23
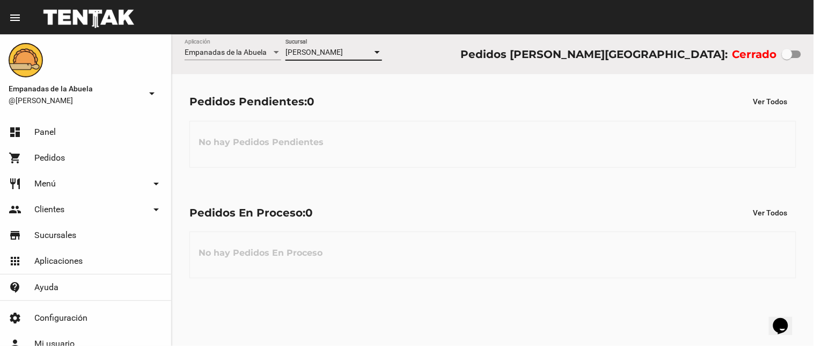
click at [350, 54] on div "[PERSON_NAME]" at bounding box center [328, 52] width 87 height 9
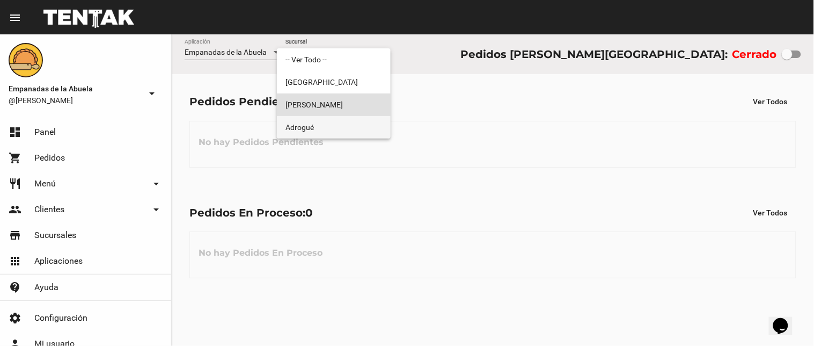
drag, startPoint x: 354, startPoint y: 119, endPoint x: 361, endPoint y: 115, distance: 7.9
click at [354, 119] on span "Adrogué" at bounding box center [333, 127] width 97 height 23
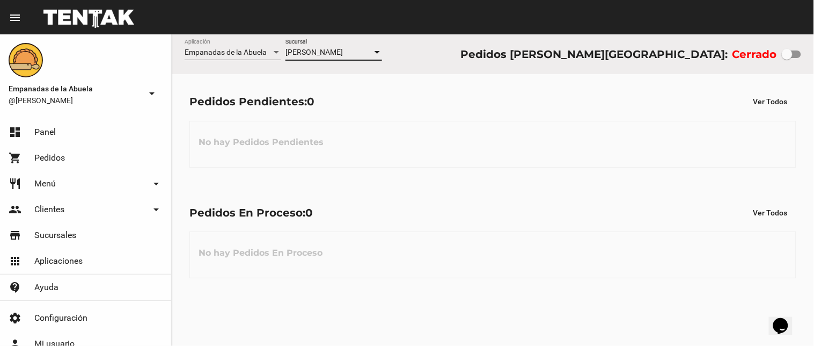
checkbox input "true"
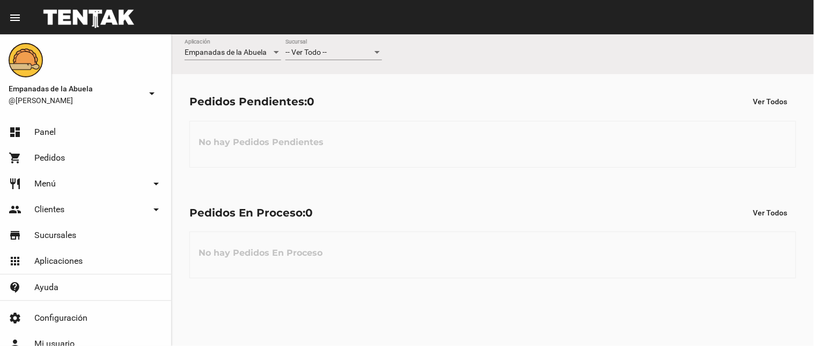
click at [323, 54] on span "-- Ver Todo --" at bounding box center [305, 52] width 41 height 9
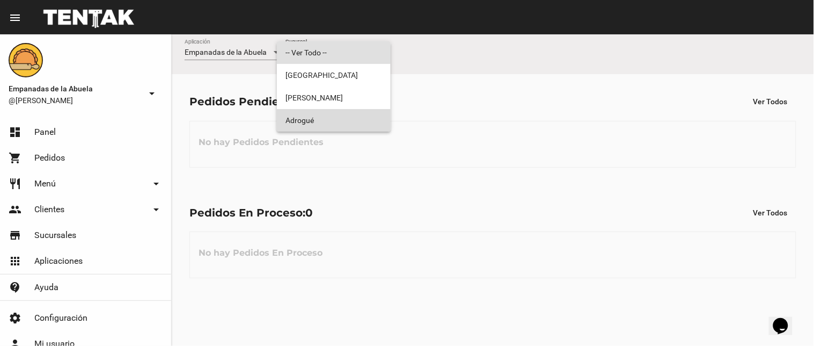
click at [352, 120] on span "Adrogué" at bounding box center [333, 120] width 97 height 23
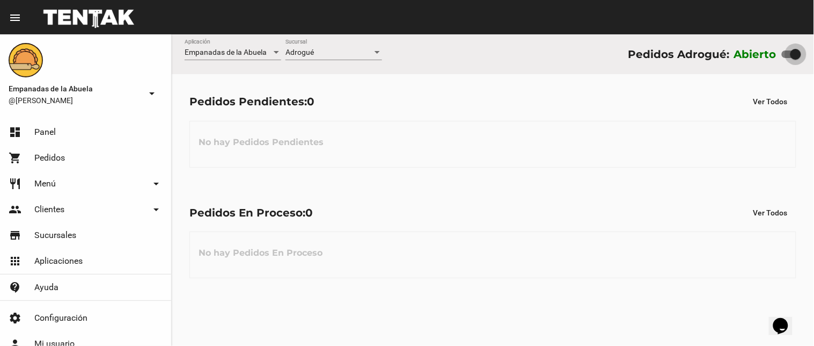
drag, startPoint x: 794, startPoint y: 48, endPoint x: 768, endPoint y: 50, distance: 26.3
click at [768, 50] on div "Abierto" at bounding box center [767, 54] width 67 height 17
drag, startPoint x: 796, startPoint y: 50, endPoint x: 675, endPoint y: 79, distance: 124.2
click at [769, 52] on div "Abierto" at bounding box center [767, 54] width 67 height 17
checkbox input "false"
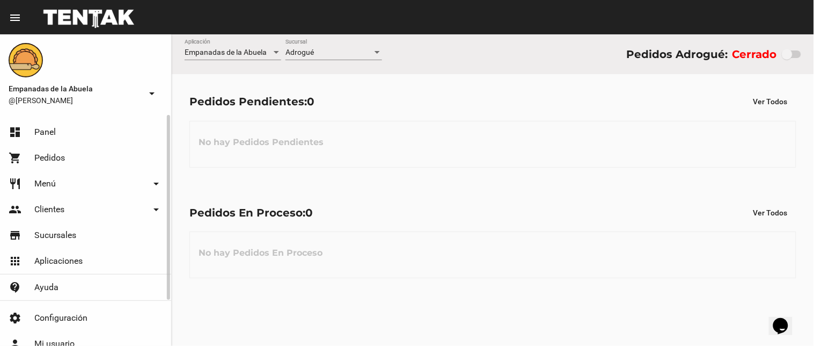
scroll to position [56, 0]
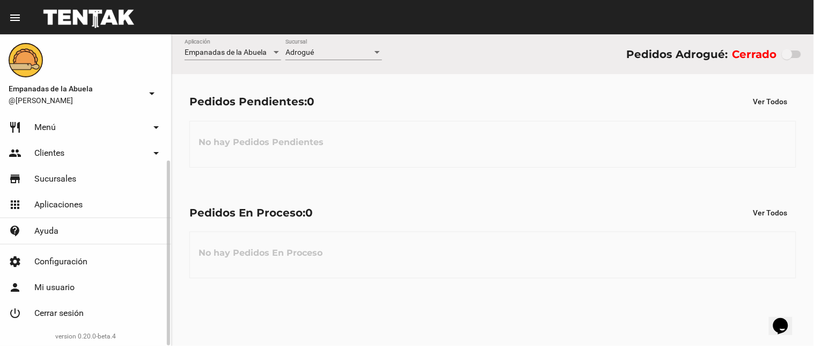
click at [71, 309] on span "Cerrar sesión" at bounding box center [58, 312] width 49 height 11
